Goal: Task Accomplishment & Management: Use online tool/utility

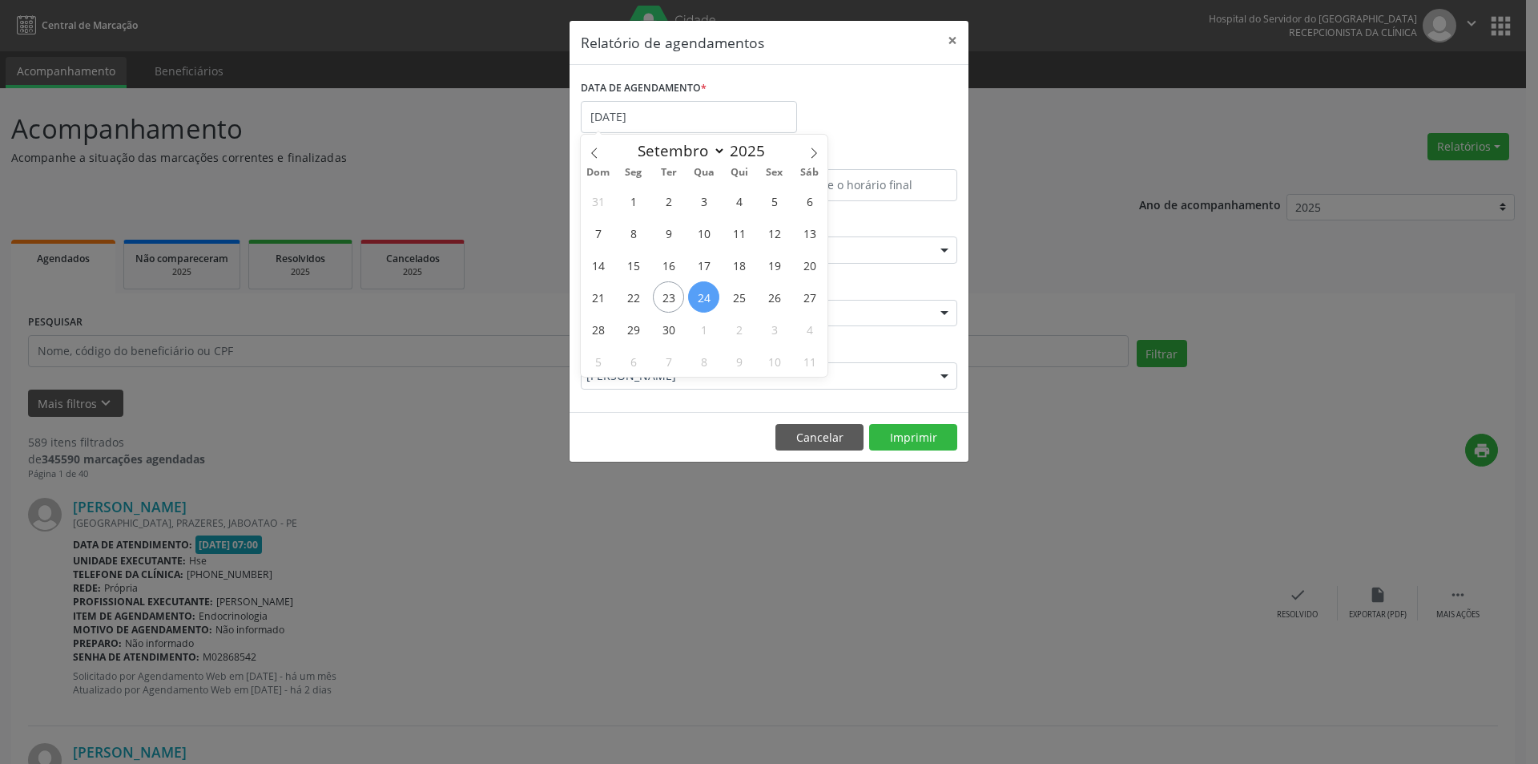
drag, startPoint x: 0, startPoint y: 0, endPoint x: 799, endPoint y: 324, distance: 862.2
click at [703, 296] on span "24" at bounding box center [703, 296] width 31 height 31
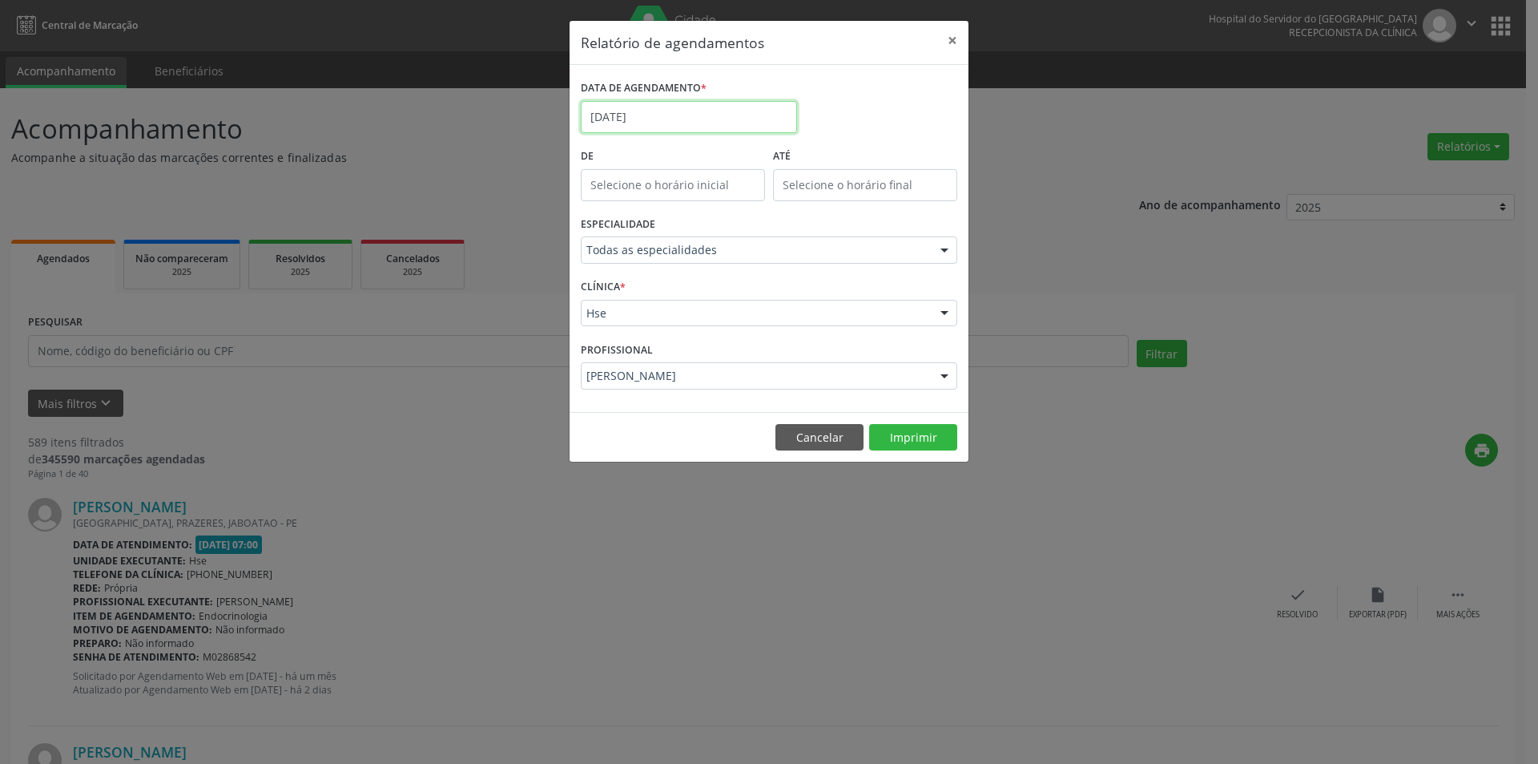
click at [666, 109] on input "[DATE]" at bounding box center [689, 117] width 216 height 32
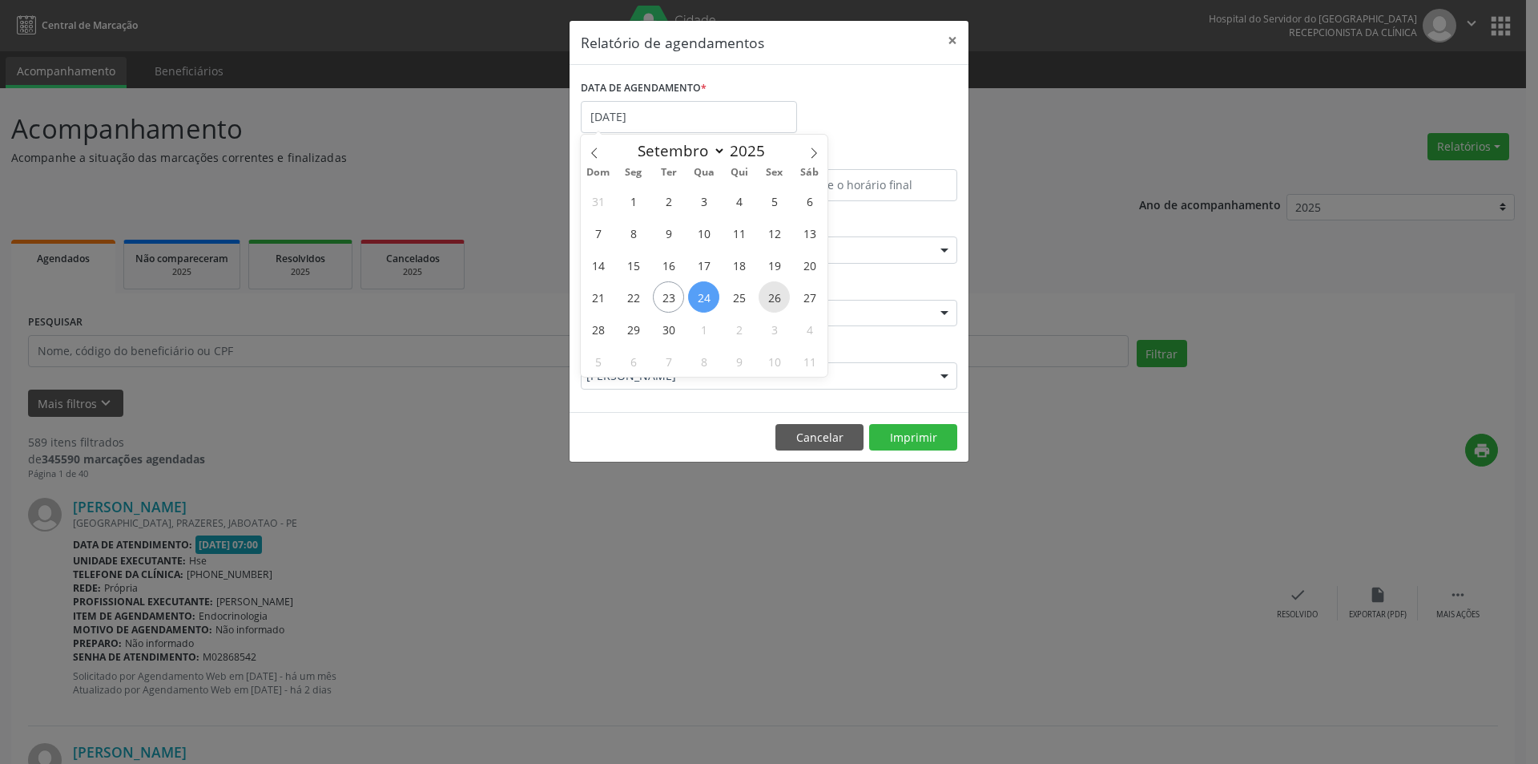
click at [777, 301] on span "26" at bounding box center [774, 296] width 31 height 31
type input "[DATE]"
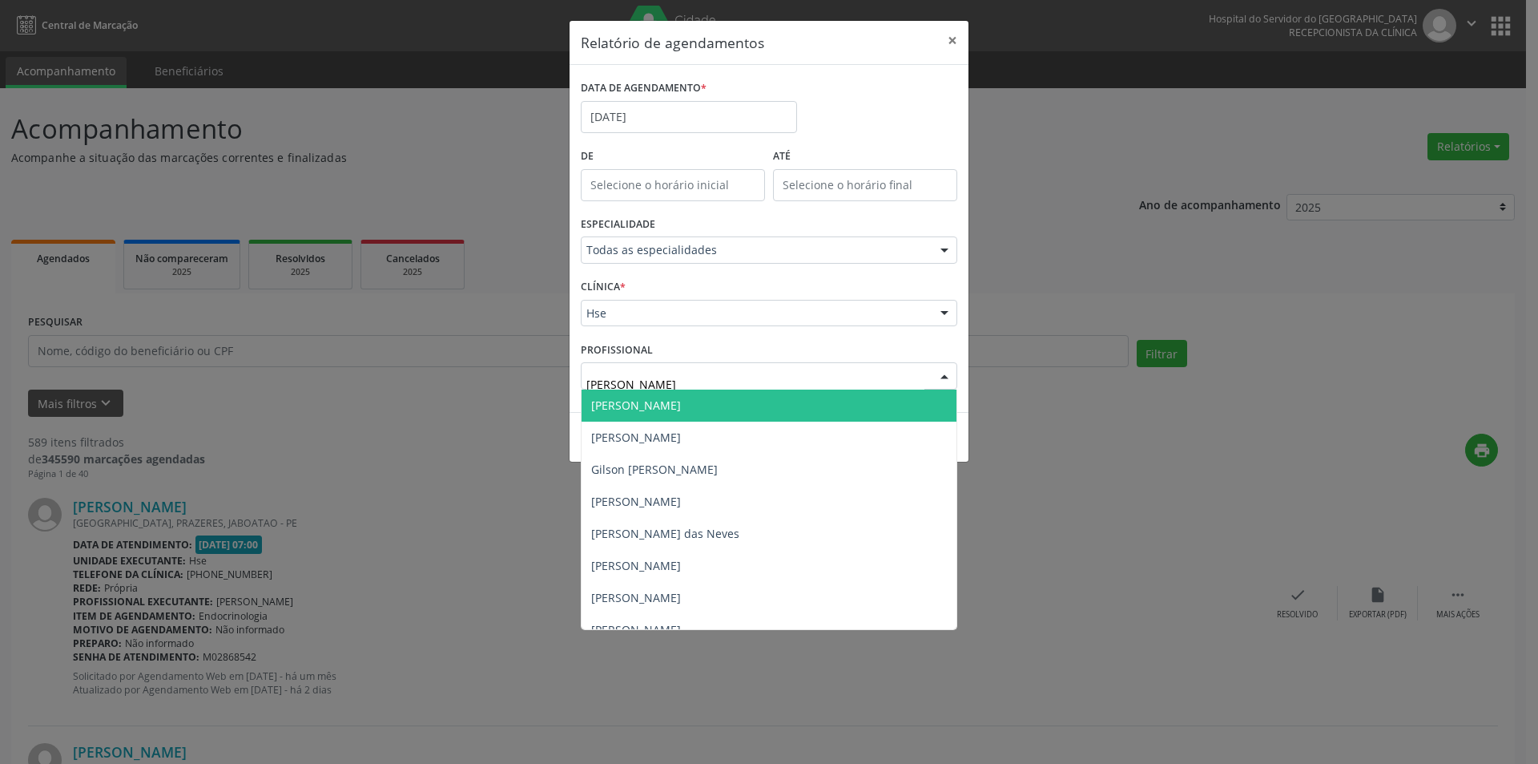
type input "[PERSON_NAME]"
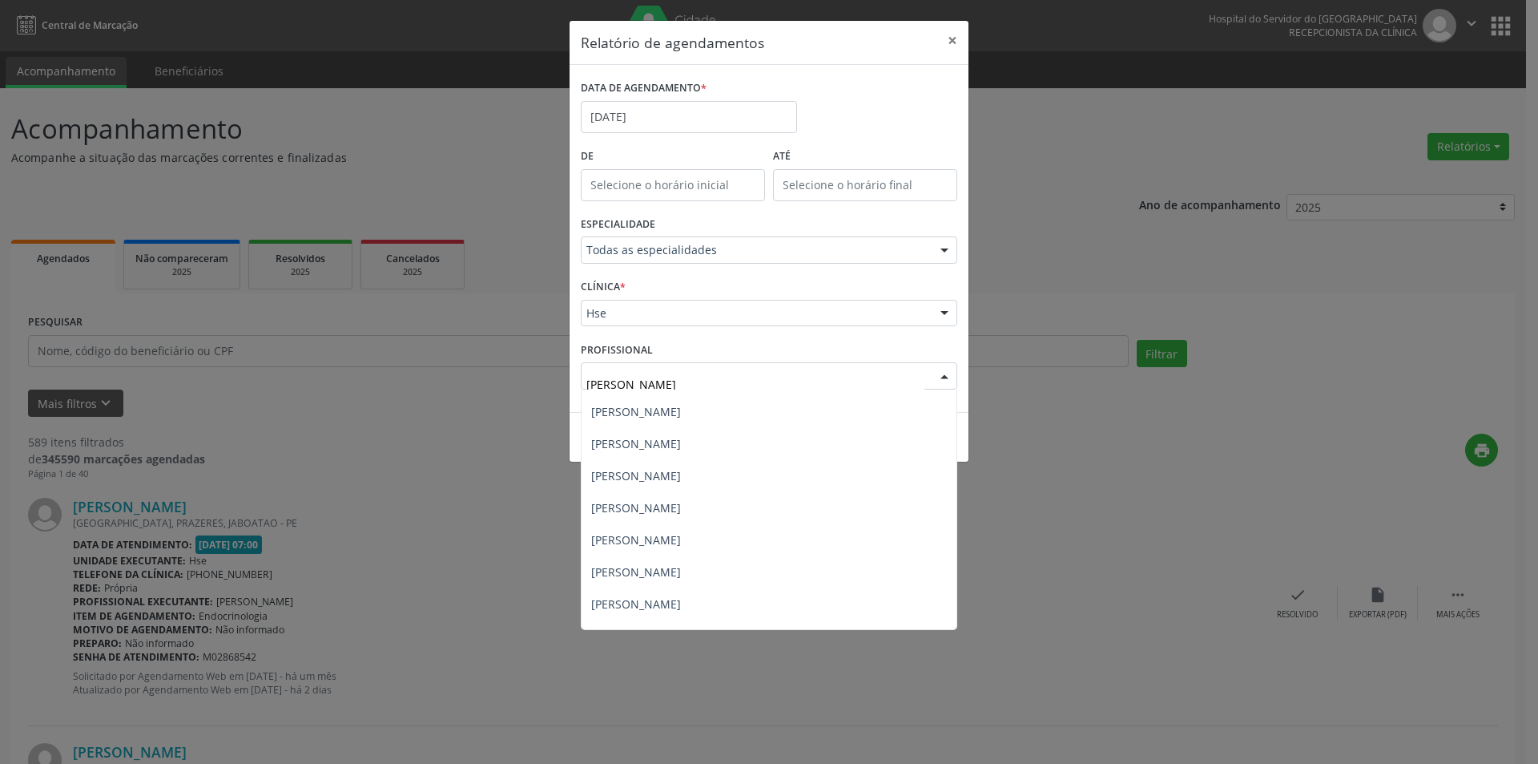
scroll to position [160, 0]
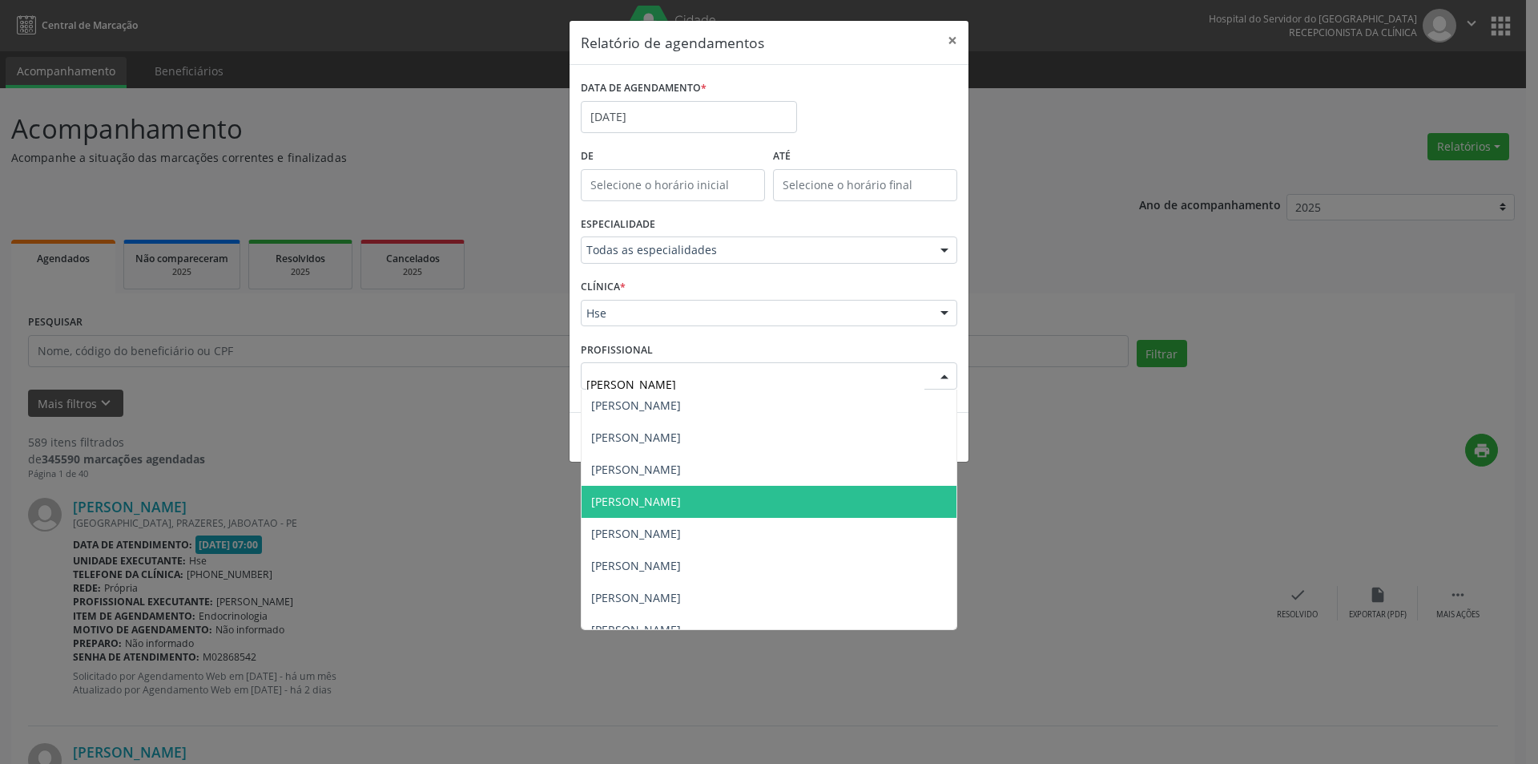
click at [653, 507] on span "[PERSON_NAME]" at bounding box center [636, 501] width 90 height 15
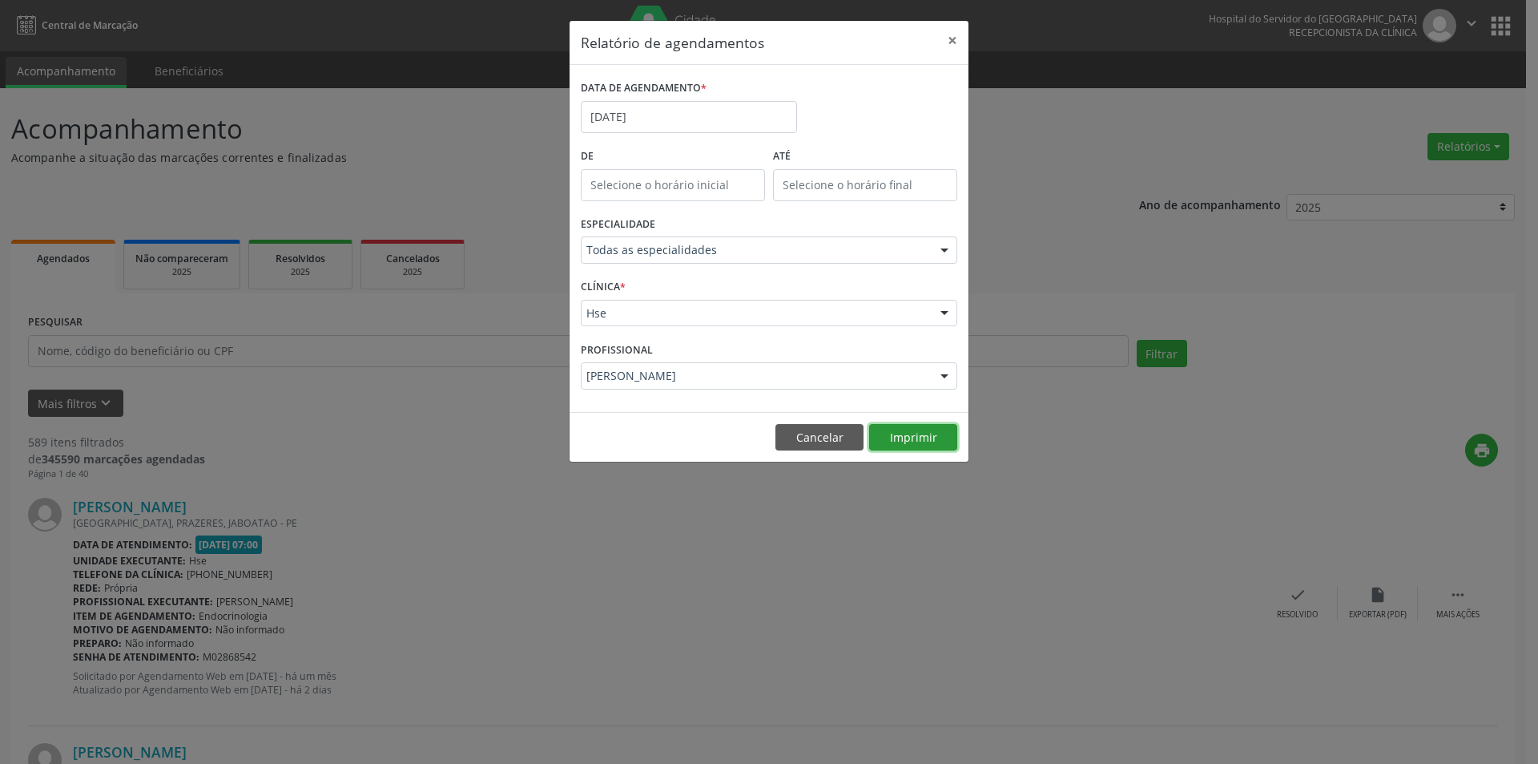
click at [884, 433] on button "Imprimir" at bounding box center [913, 437] width 88 height 27
click at [660, 114] on input "[DATE]" at bounding box center [689, 117] width 216 height 32
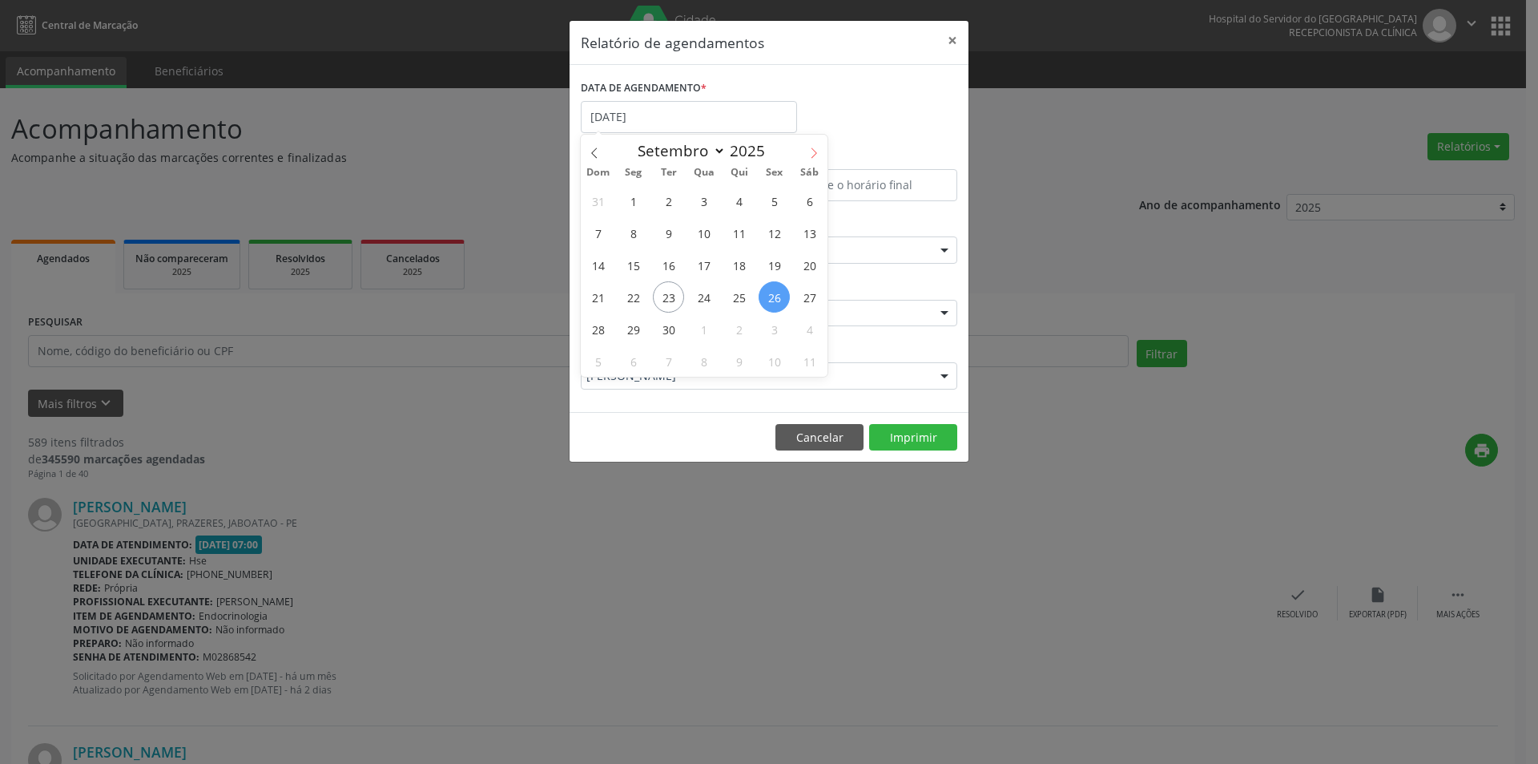
click at [814, 151] on icon at bounding box center [813, 152] width 11 height 11
select select "9"
click at [703, 199] on span "1" at bounding box center [703, 200] width 31 height 31
type input "[DATE]"
click at [703, 199] on span "1" at bounding box center [703, 200] width 31 height 31
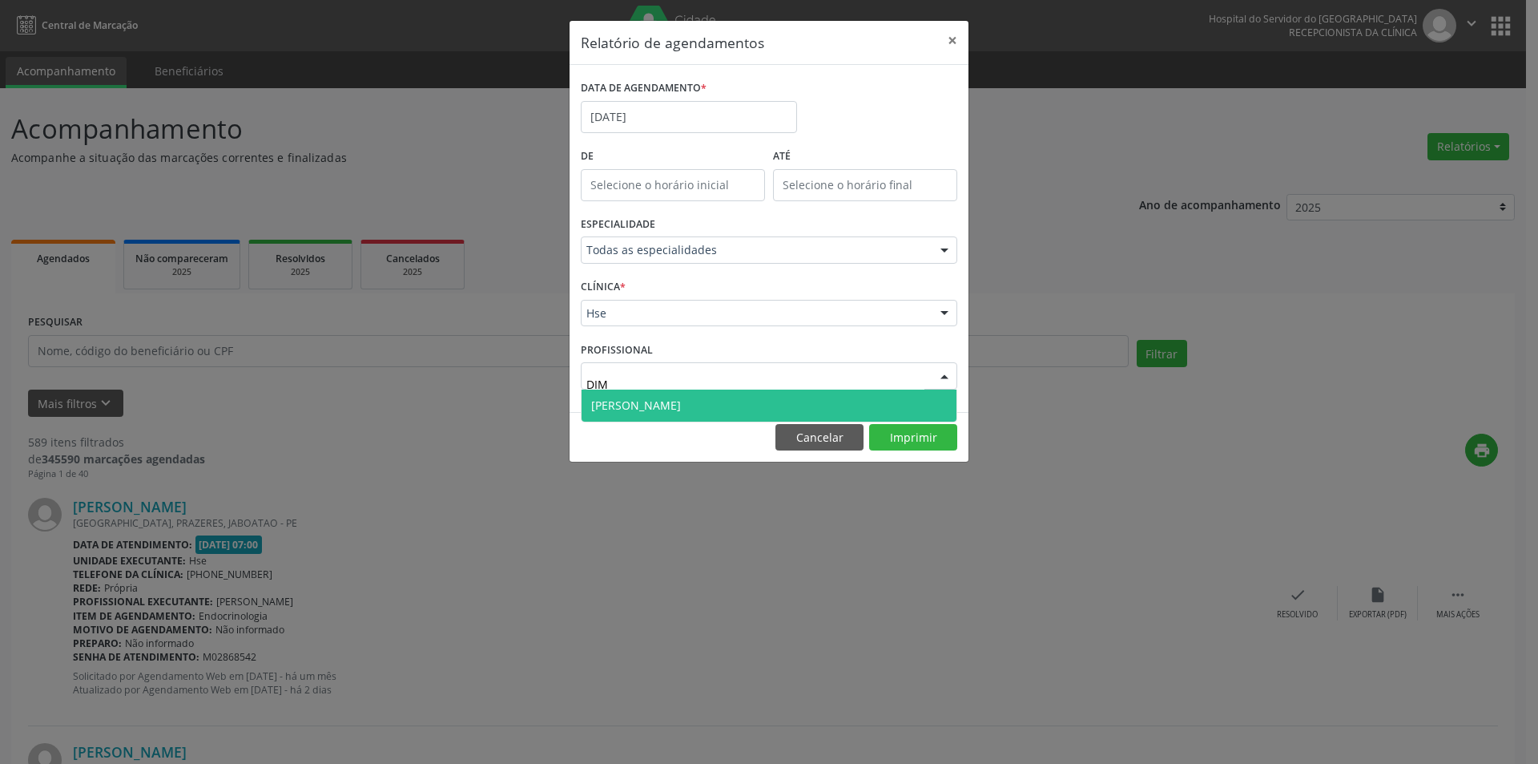
scroll to position [0, 0]
type input "[PERSON_NAME]"
click at [672, 409] on span "[PERSON_NAME]" at bounding box center [769, 405] width 375 height 32
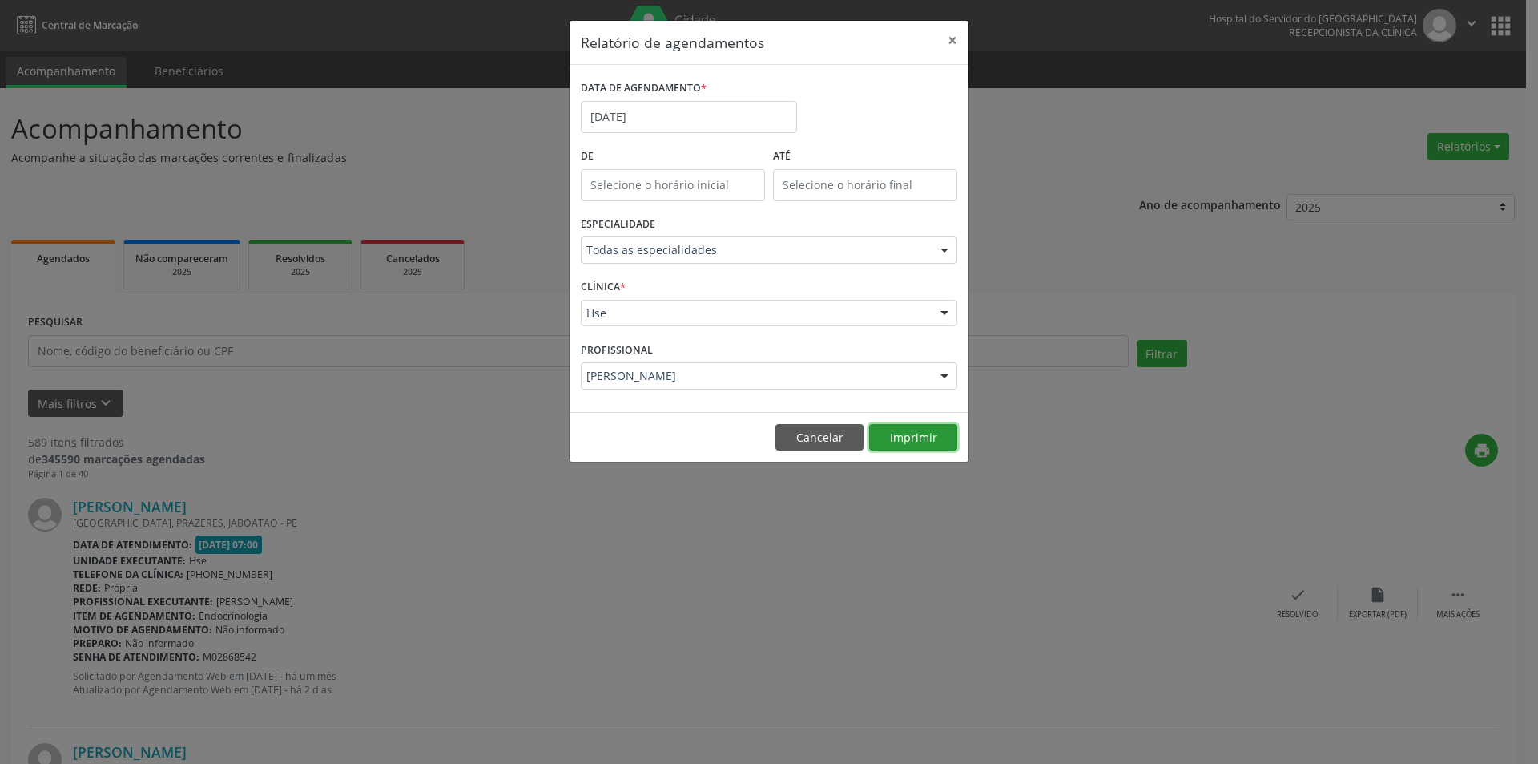
click at [914, 433] on button "Imprimir" at bounding box center [913, 437] width 88 height 27
